Goal: Communication & Community: Participate in discussion

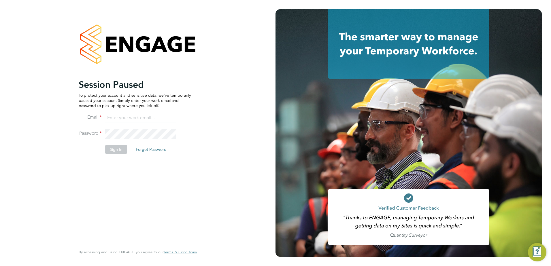
type input "[EMAIL_ADDRESS][DOMAIN_NAME]"
click at [117, 147] on button "Sign In" at bounding box center [116, 149] width 22 height 9
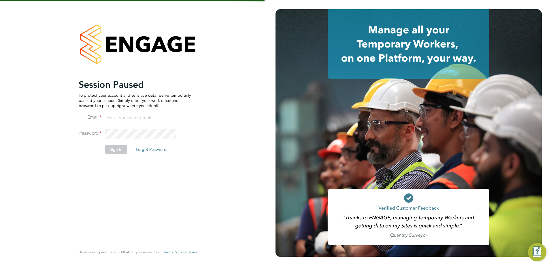
type input "[EMAIL_ADDRESS][DOMAIN_NAME]"
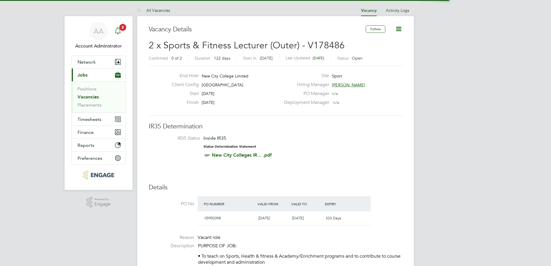
click at [116, 30] on icon "Main navigation" at bounding box center [117, 30] width 7 height 7
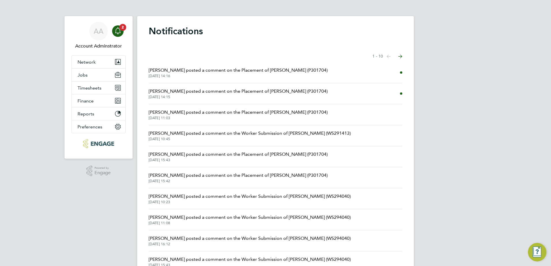
click at [361, 46] on div "Notifications Showing items 1 - 10 items Previous page Next page Josh Boulding …" at bounding box center [275, 150] width 277 height 268
click at [398, 72] on li "Josh Boulding posted a comment on the Placement of Margaret Watkinson (P301704)…" at bounding box center [276, 72] width 254 height 21
click at [304, 72] on span "Josh Boulding posted a comment on the Placement of Margaret Watkinson (P301704)" at bounding box center [238, 70] width 179 height 7
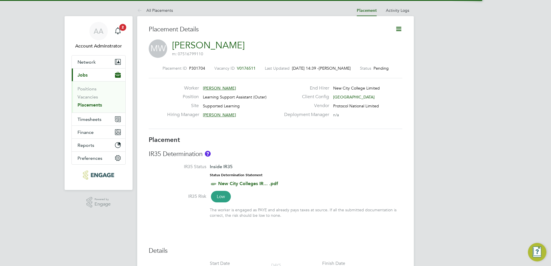
scroll to position [9, 114]
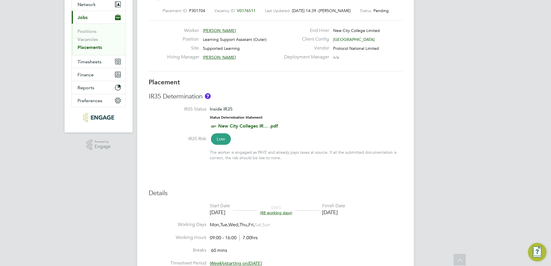
click at [216, 110] on span "Inside IR35" at bounding box center [221, 108] width 23 height 5
drag, startPoint x: 219, startPoint y: 109, endPoint x: 235, endPoint y: 109, distance: 15.9
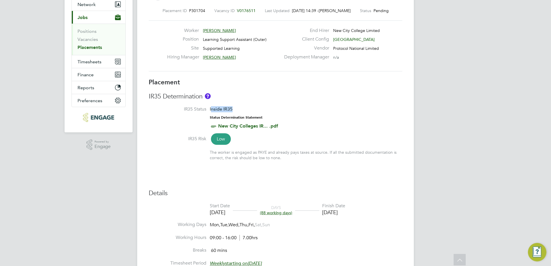
click at [235, 109] on div "Inside IR35 Status Determination Statement New City Colleges IR... .pdf" at bounding box center [244, 118] width 68 height 24
click at [235, 110] on div "Inside IR35 Status Determination Statement New City Colleges IR... .pdf" at bounding box center [244, 118] width 68 height 24
